Goal: Task Accomplishment & Management: Complete application form

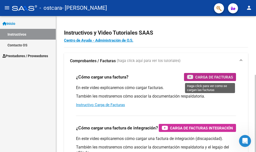
click at [210, 76] on span "Carga de Facturas" at bounding box center [215, 77] width 38 height 6
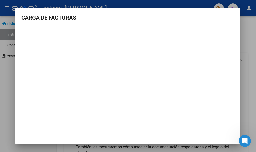
click at [250, 44] on div at bounding box center [128, 76] width 256 height 152
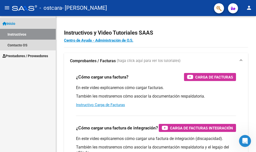
click at [12, 24] on span "Inicio" at bounding box center [9, 24] width 13 height 6
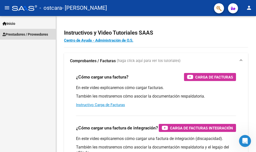
click at [17, 34] on span "Prestadores / Proveedores" at bounding box center [26, 35] width 46 height 6
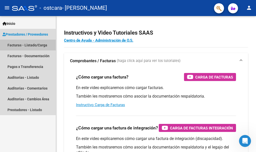
click at [18, 45] on link "Facturas - Listado/Carga" at bounding box center [28, 45] width 56 height 11
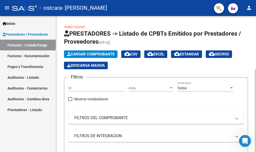
click at [90, 52] on span "Cargar Comprobante" at bounding box center [91, 54] width 48 height 5
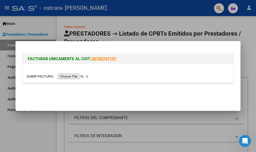
click at [74, 76] on input "file" at bounding box center [58, 76] width 63 height 5
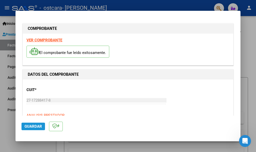
click at [34, 127] on span "Guardar" at bounding box center [34, 126] width 18 height 5
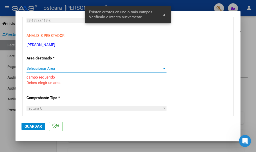
click at [162, 67] on div at bounding box center [164, 68] width 5 height 4
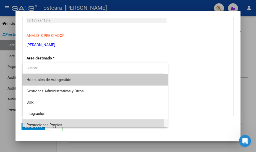
click at [60, 122] on span "Prestaciones Propias" at bounding box center [95, 124] width 137 height 11
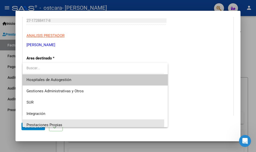
scroll to position [3, 0]
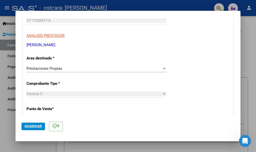
click at [163, 92] on div at bounding box center [164, 94] width 5 height 4
click at [54, 109] on span "*" at bounding box center [53, 108] width 2 height 5
click at [70, 110] on p "Punto de Venta *" at bounding box center [57, 109] width 61 height 6
click at [34, 127] on span "Guardar" at bounding box center [34, 126] width 18 height 5
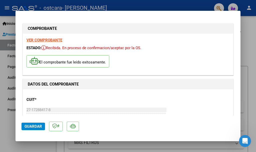
click at [36, 125] on span "Guardar" at bounding box center [34, 126] width 18 height 5
click at [53, 110] on input "27-17288417-8" at bounding box center [97, 109] width 140 height 5
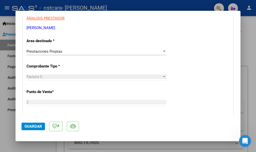
scroll to position [193, 0]
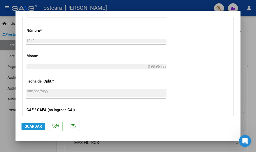
click at [37, 126] on span "Guardar" at bounding box center [34, 126] width 18 height 5
click at [34, 123] on button "Guardar" at bounding box center [34, 126] width 24 height 8
drag, startPoint x: 35, startPoint y: 125, endPoint x: 57, endPoint y: 131, distance: 22.5
click at [40, 127] on span "Guardar" at bounding box center [34, 126] width 18 height 5
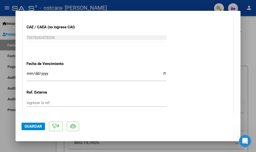
scroll to position [270, 0]
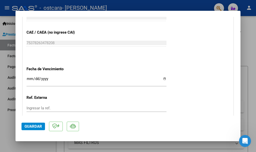
click at [51, 77] on input "Ingresar la fecha" at bounding box center [97, 81] width 140 height 8
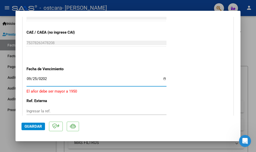
type input "[DATE]"
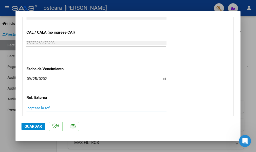
click at [52, 106] on input "Ingresar la ref." at bounding box center [97, 108] width 140 height 5
type input "330101"
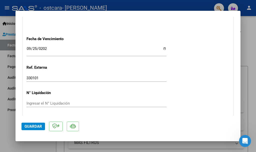
scroll to position [310, 0]
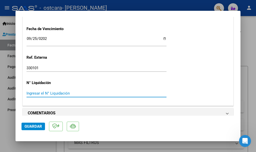
click at [32, 91] on input "Ingresar el N° Liquidación" at bounding box center [97, 93] width 140 height 5
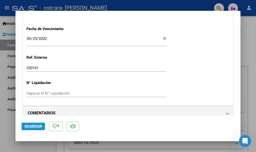
click at [38, 124] on span "Guardar" at bounding box center [34, 126] width 18 height 5
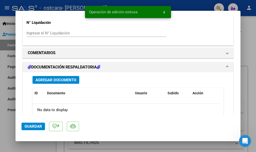
scroll to position [390, 0]
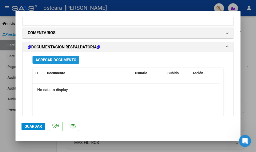
click at [52, 58] on span "Agregar Documento" at bounding box center [56, 60] width 41 height 5
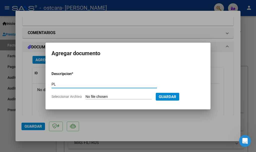
type input "P"
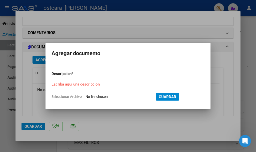
click at [61, 96] on span "Seleccionar Archivo" at bounding box center [67, 96] width 30 height 4
click at [86, 96] on input "Seleccionar Archivo" at bounding box center [119, 96] width 66 height 5
type input "C:\fakepath\[DATE] planilla [PERSON_NAME].pdf"
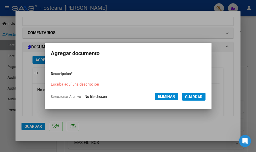
click at [51, 85] on input "Escriba aquí una descripcion" at bounding box center [104, 84] width 107 height 5
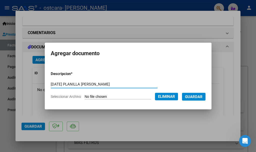
type input "[DATE] PLANILLA [PERSON_NAME]"
click at [197, 98] on span "Guardar" at bounding box center [194, 96] width 18 height 5
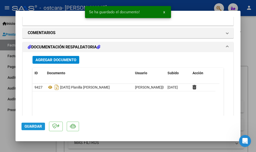
click at [34, 126] on span "Guardar" at bounding box center [34, 126] width 18 height 5
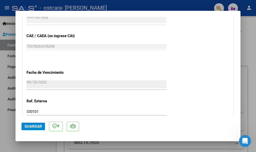
scroll to position [268, 0]
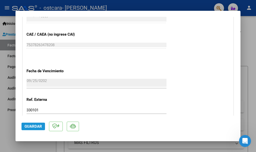
click at [35, 124] on span "Guardar" at bounding box center [34, 126] width 18 height 5
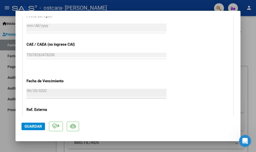
click at [2, 127] on div at bounding box center [128, 76] width 256 height 152
type input "$ 0,00"
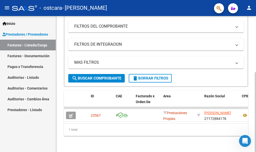
scroll to position [95, 0]
click at [256, 137] on div at bounding box center [255, 112] width 1 height 80
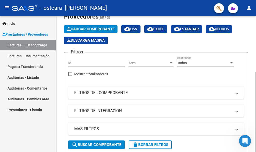
scroll to position [14, 0]
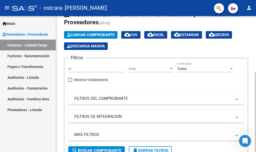
click at [256, 72] on div at bounding box center [255, 112] width 1 height 80
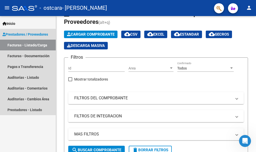
click at [33, 44] on link "Facturas - Listado/Carga" at bounding box center [28, 45] width 56 height 11
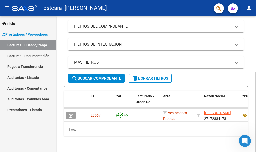
scroll to position [95, 0]
click at [256, 135] on div at bounding box center [255, 112] width 1 height 80
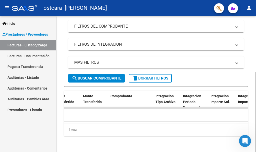
scroll to position [0, 471]
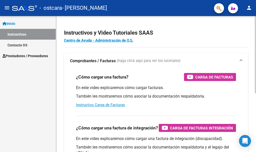
drag, startPoint x: 232, startPoint y: 0, endPoint x: 173, endPoint y: 34, distance: 68.3
click at [173, 34] on h2 "Instructivos y Video Tutoriales SAAS" at bounding box center [156, 33] width 184 height 10
